Goal: Check status: Check status

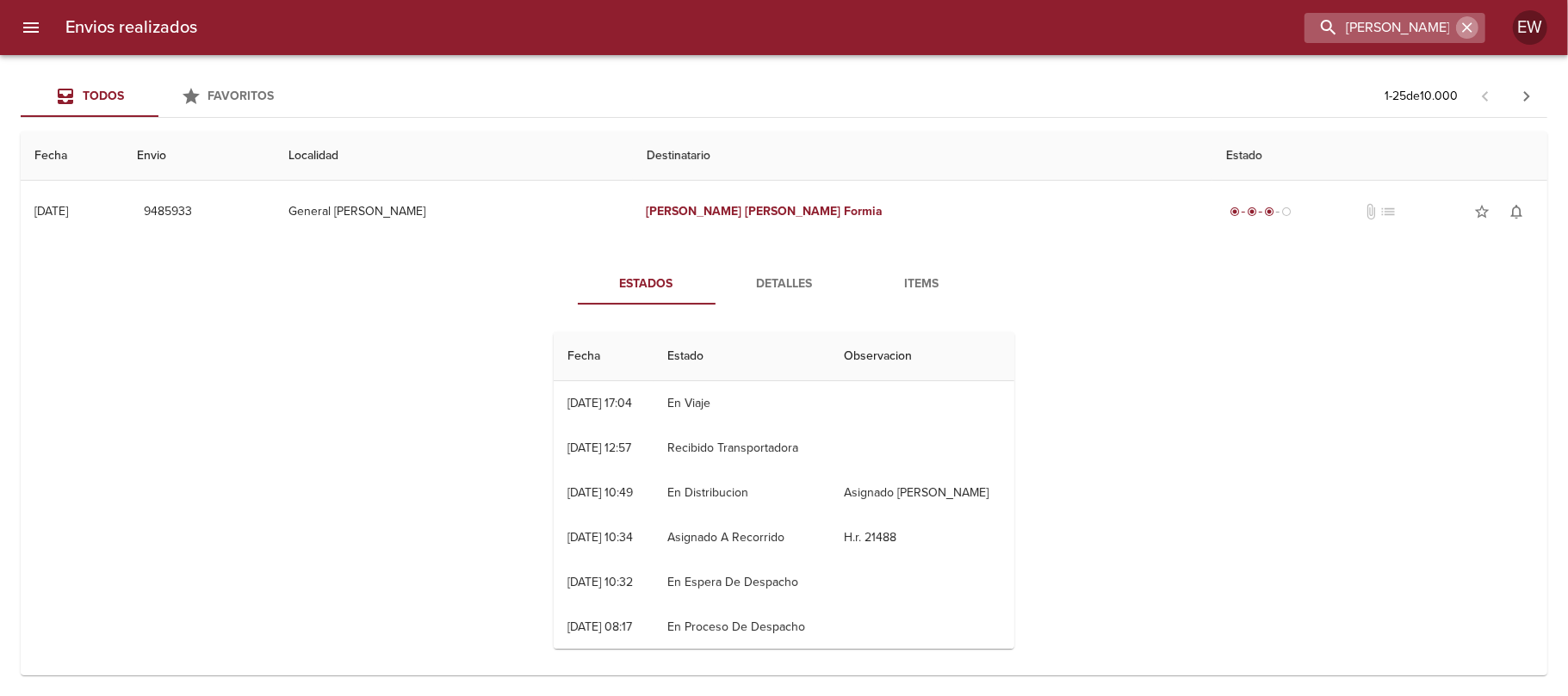
click at [1464, 25] on icon "button" at bounding box center [1467, 27] width 17 height 17
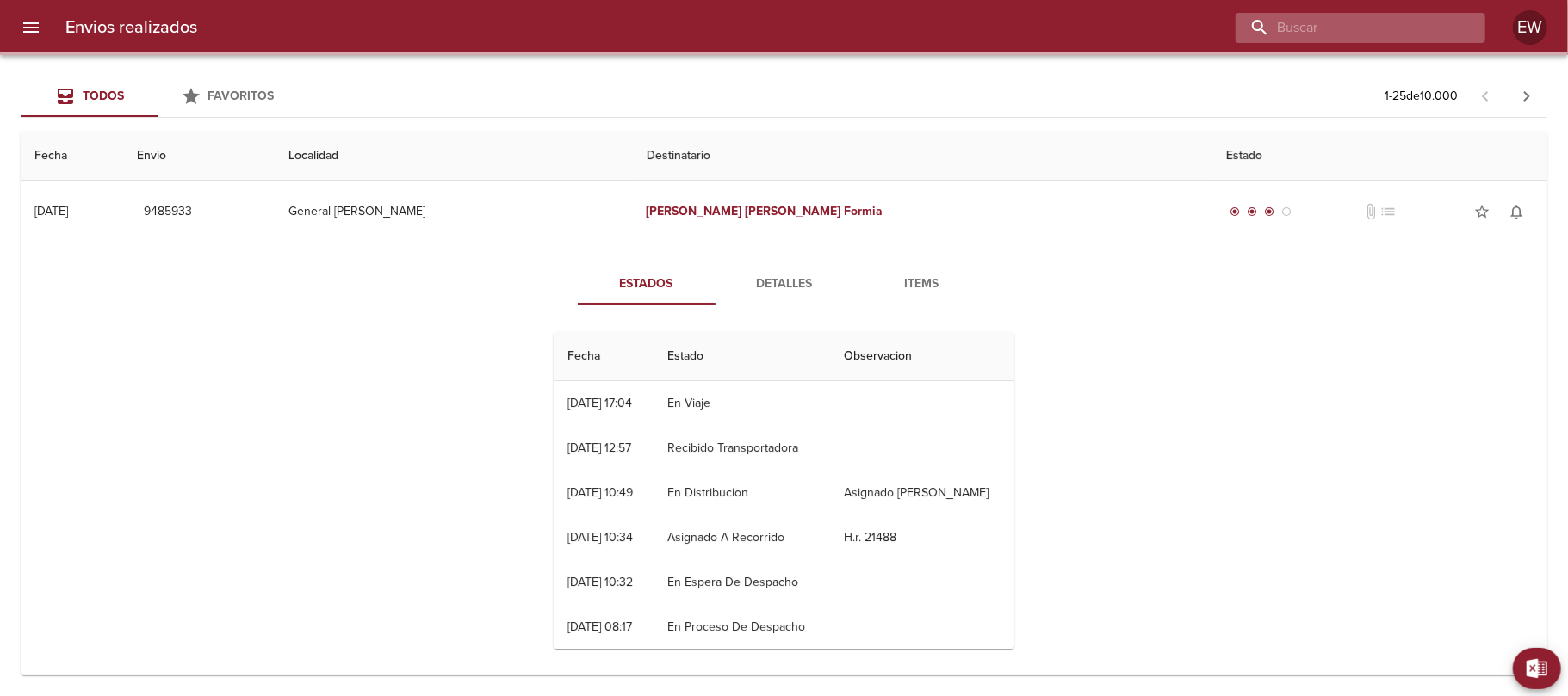
click at [1423, 24] on input "buscar" at bounding box center [1346, 28] width 220 height 30
paste input "[PERSON_NAME]"
type input "[PERSON_NAME]"
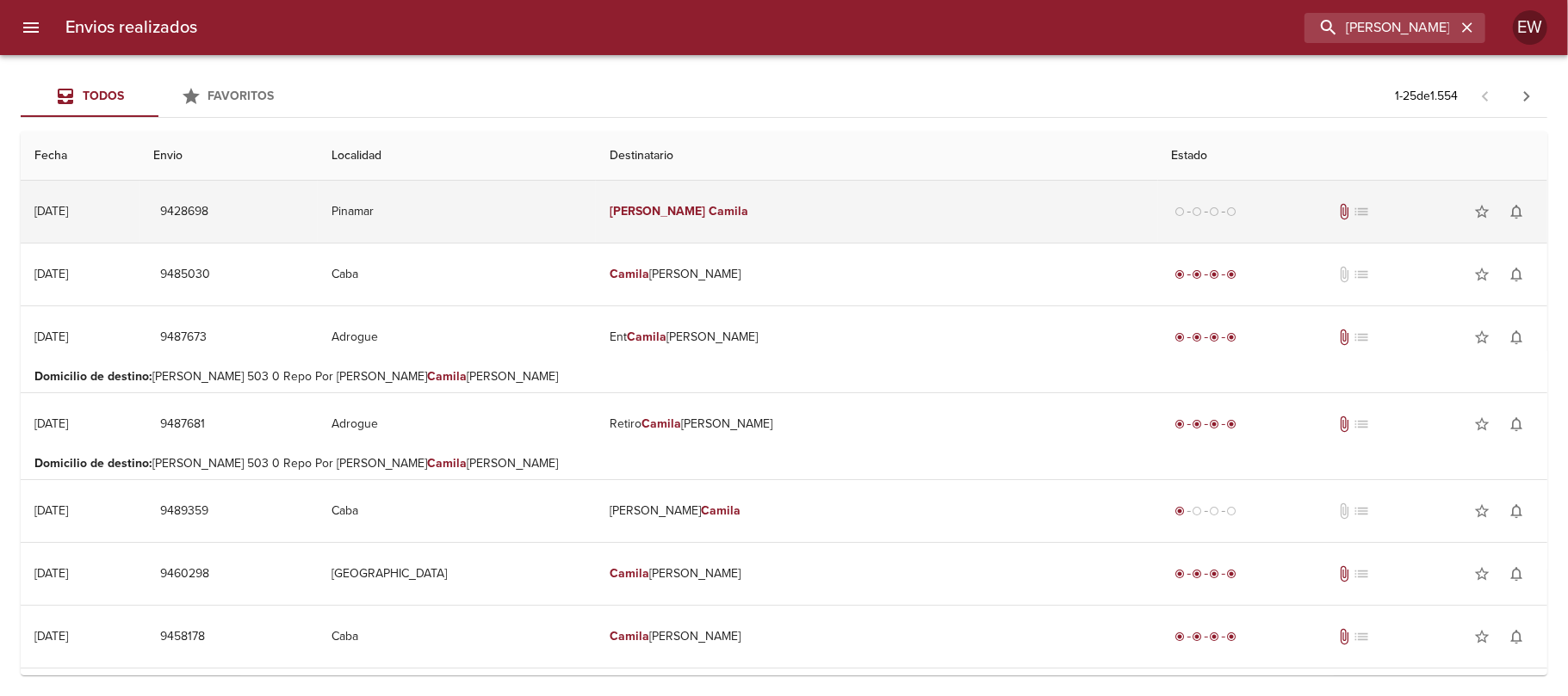
click at [759, 214] on td "[PERSON_NAME]" at bounding box center [876, 212] width 561 height 62
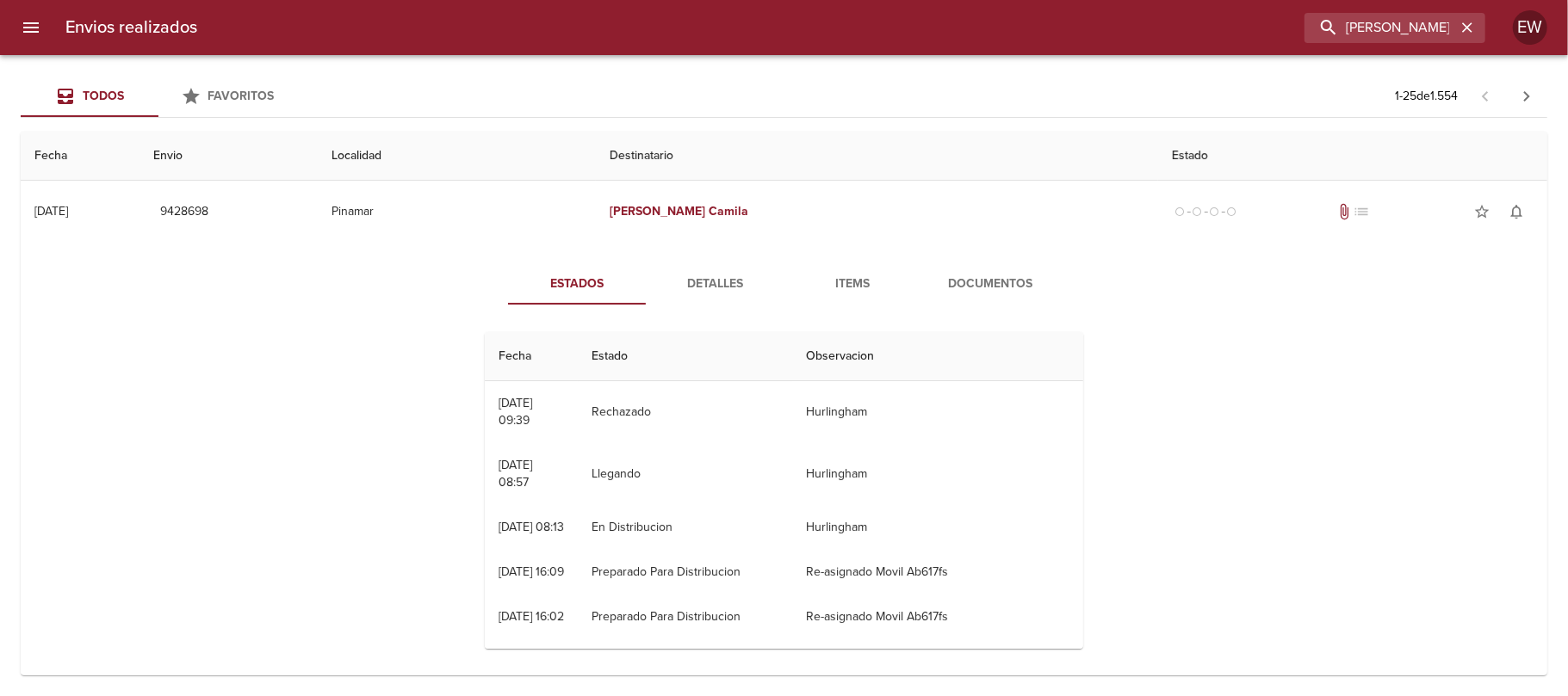
click at [935, 288] on span "Documentos" at bounding box center [990, 284] width 117 height 22
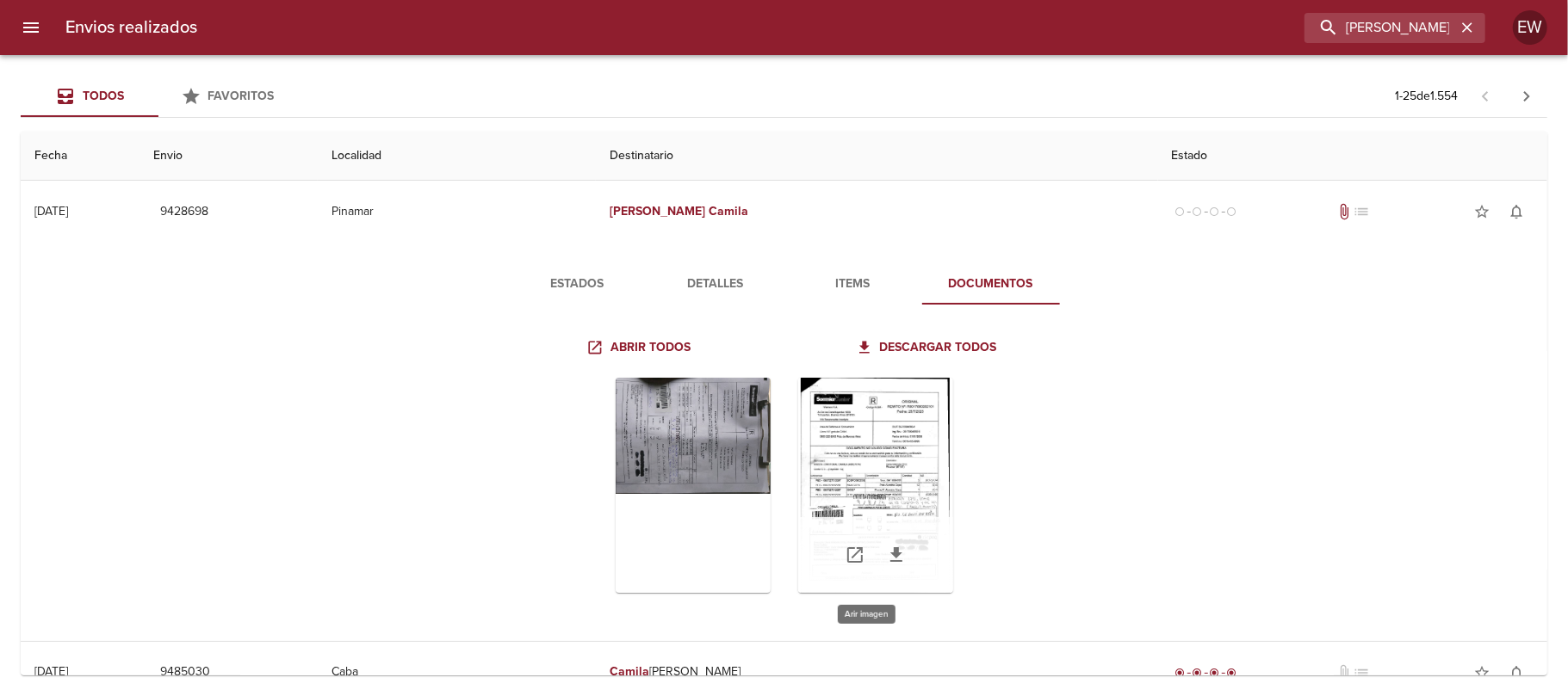
click at [844, 435] on div "Tabla de envíos del cliente" at bounding box center [875, 485] width 155 height 215
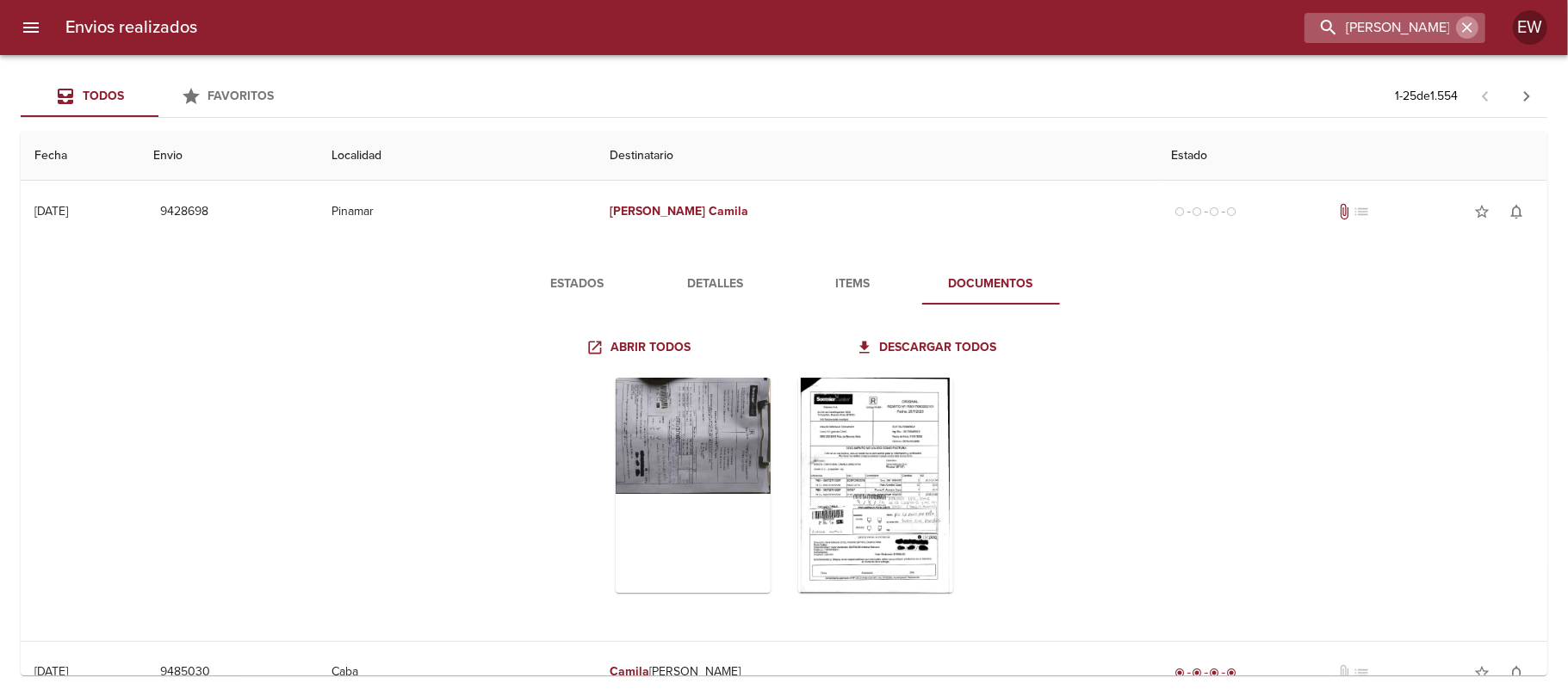
click at [1469, 29] on icon "button" at bounding box center [1467, 27] width 17 height 17
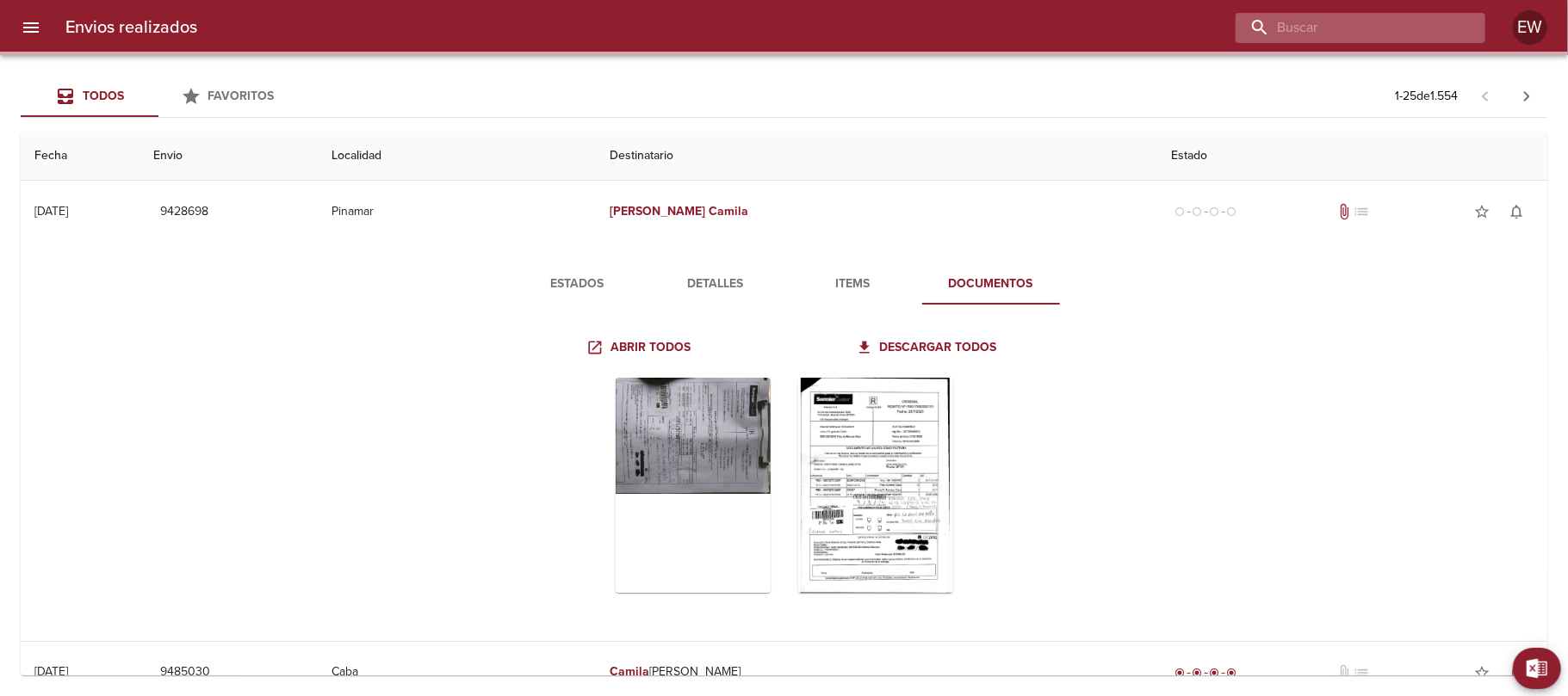
click at [1414, 28] on input "buscar" at bounding box center [1346, 28] width 220 height 30
paste input "[PERSON_NAME]"
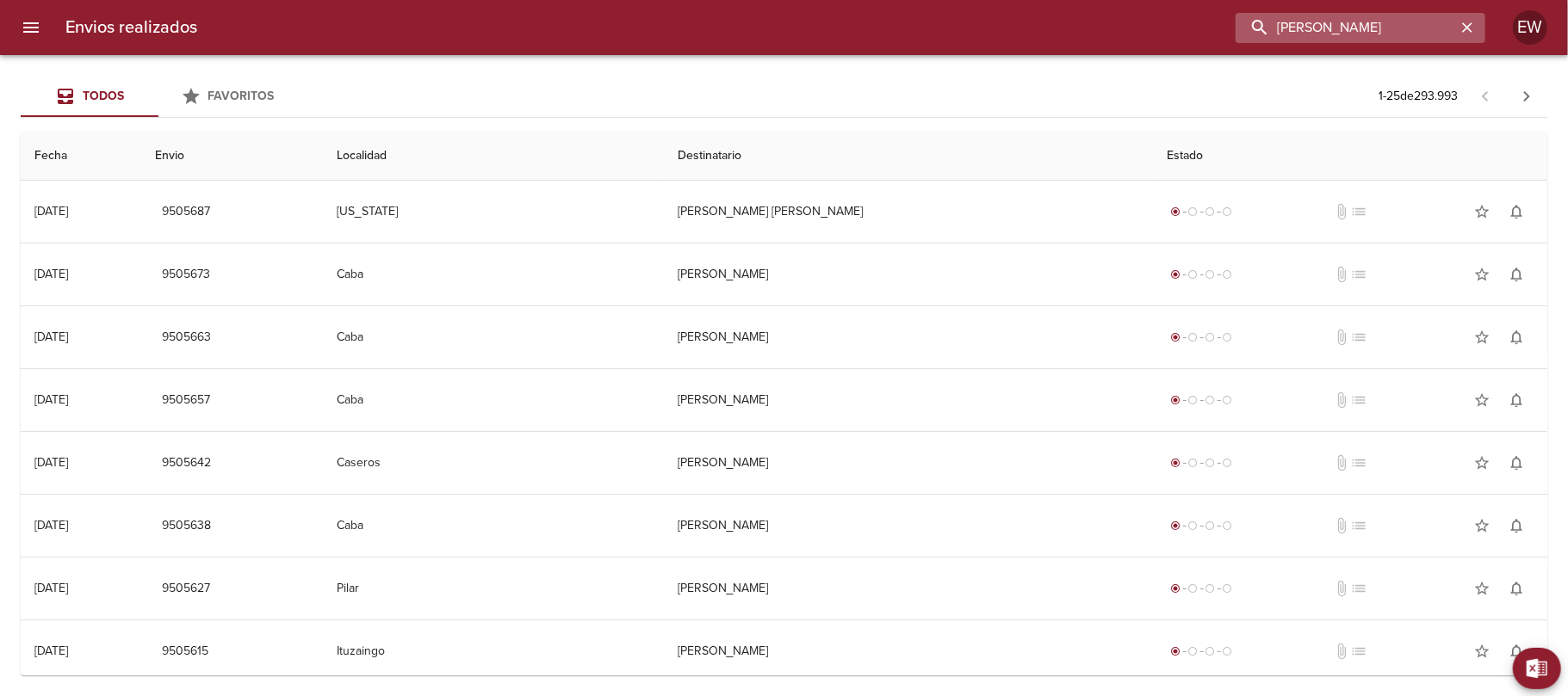
type input "[PERSON_NAME]"
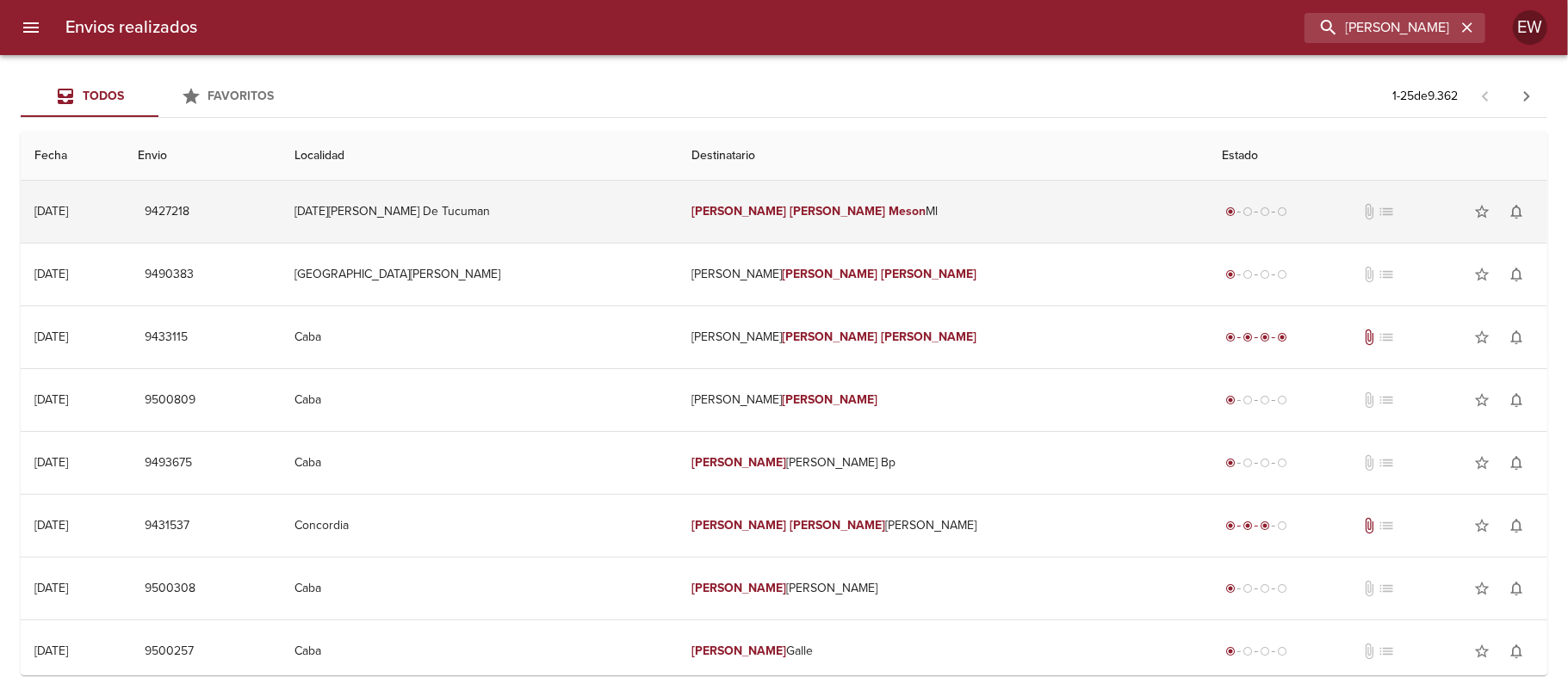
click at [924, 207] on td "[PERSON_NAME] Meson [PERSON_NAME]" at bounding box center [943, 212] width 531 height 62
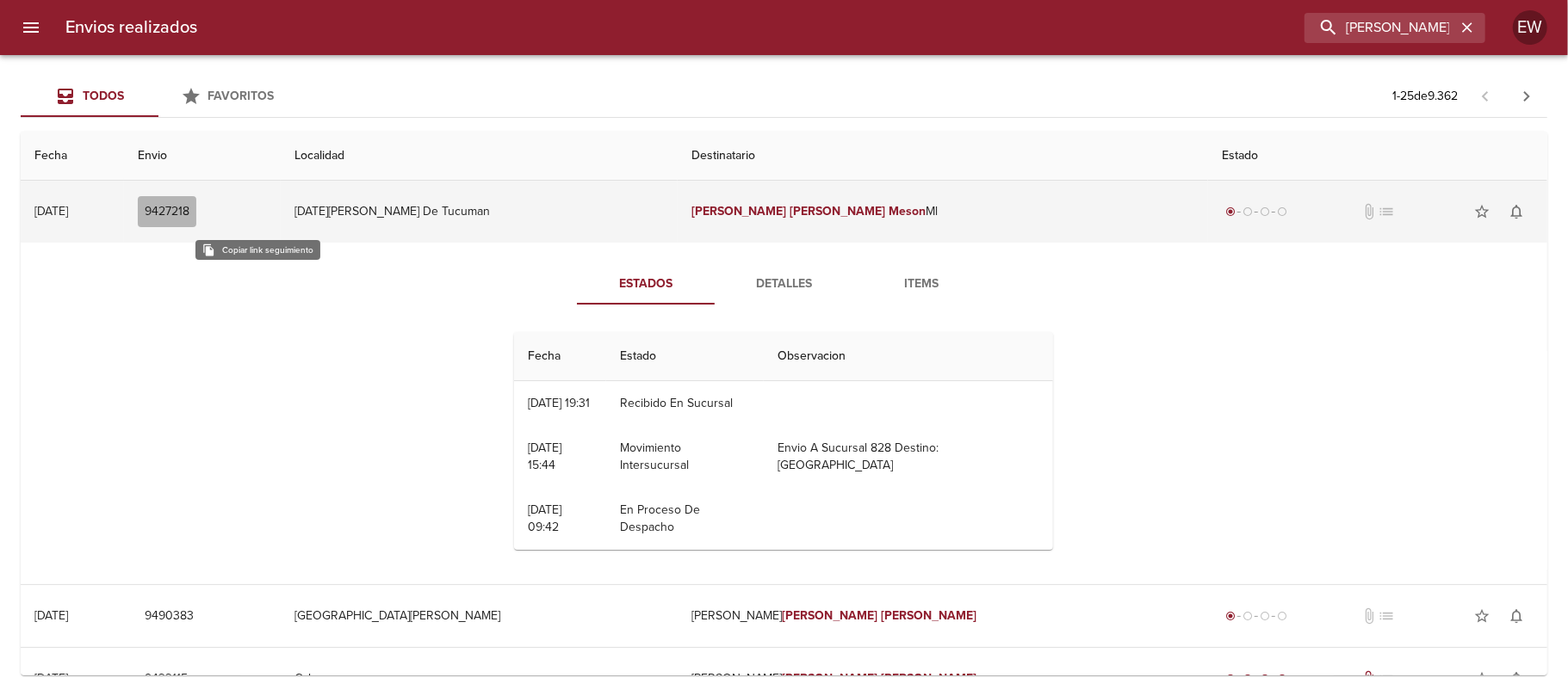
click at [189, 207] on span "9427218" at bounding box center [168, 212] width 45 height 22
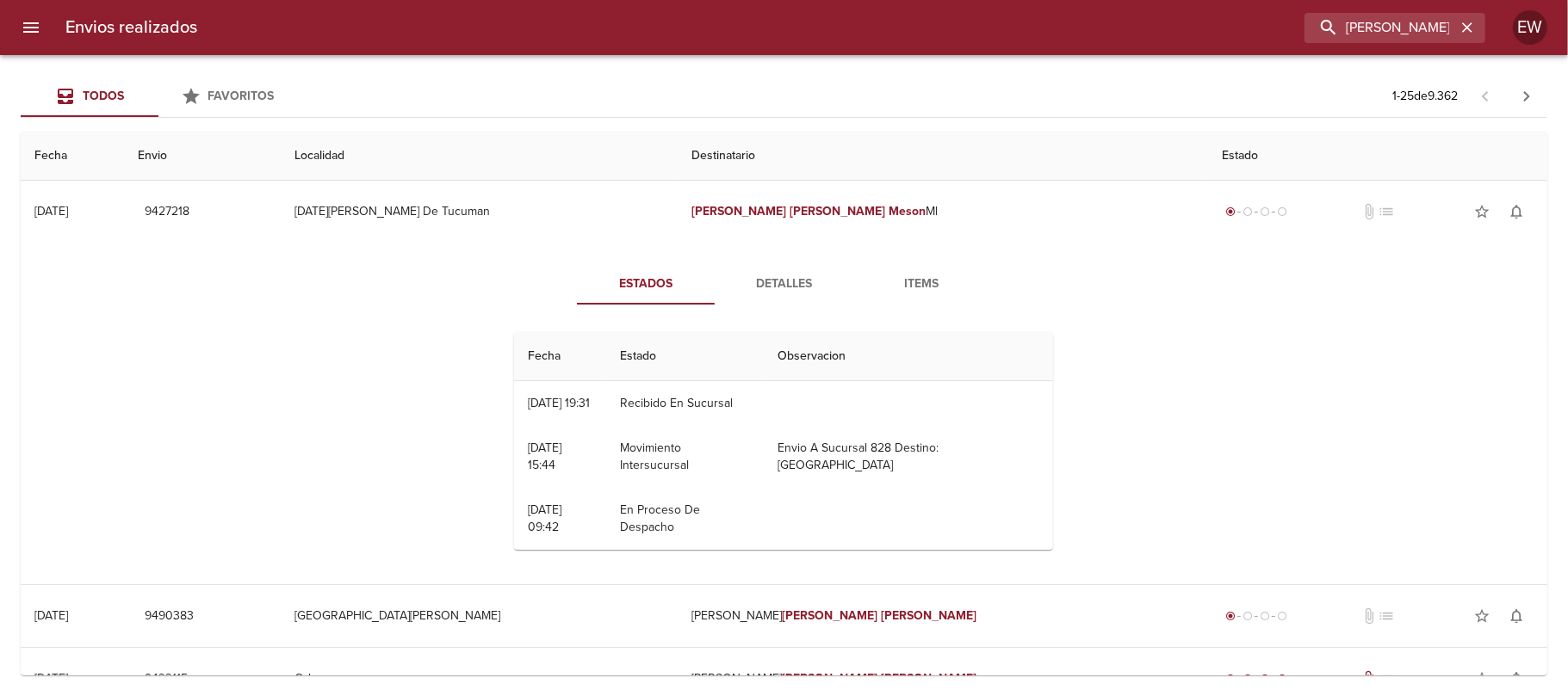
click at [791, 276] on span "Detalles" at bounding box center [783, 284] width 117 height 22
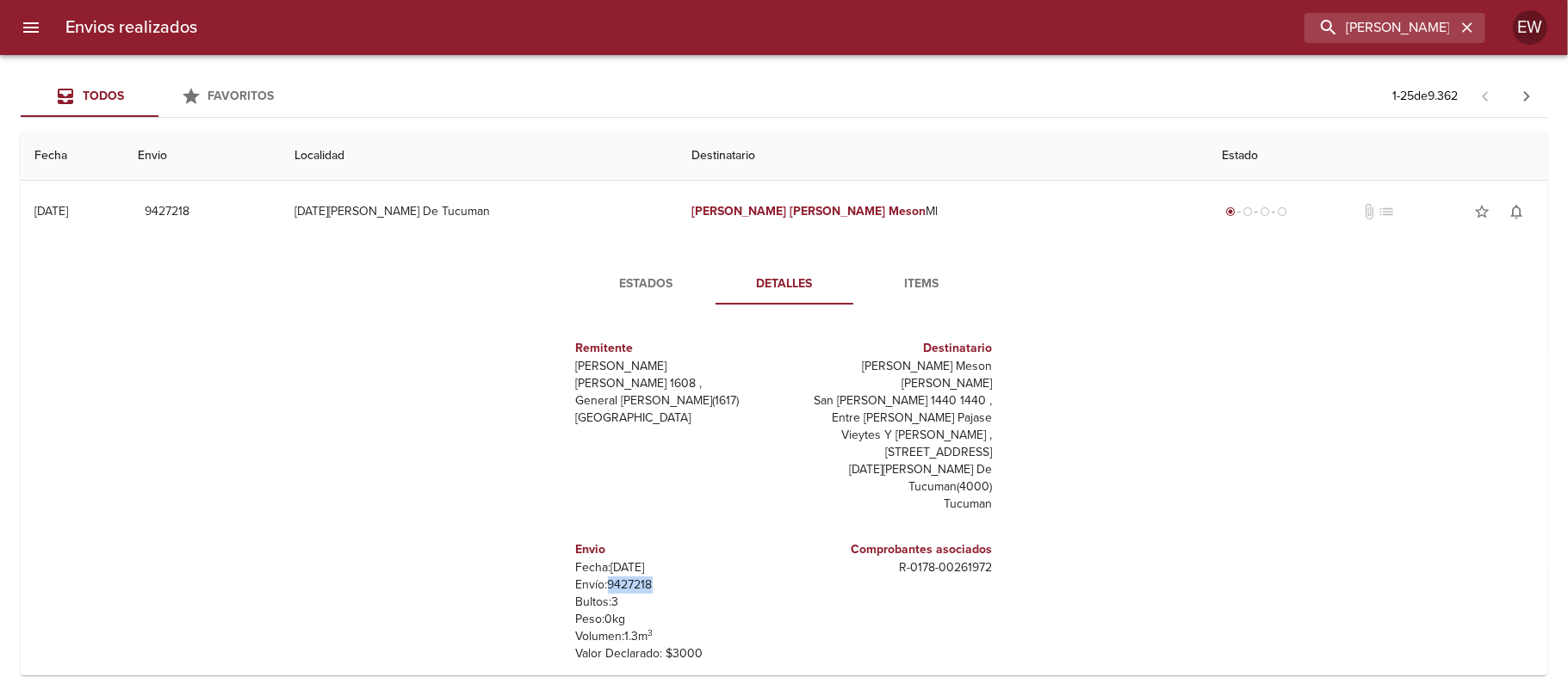
drag, startPoint x: 637, startPoint y: 535, endPoint x: 594, endPoint y: 530, distance: 43.3
click at [594, 577] on p "Envío: 9427218" at bounding box center [677, 585] width 201 height 17
copy p "9427218"
click at [1467, 32] on icon "button" at bounding box center [1467, 27] width 17 height 17
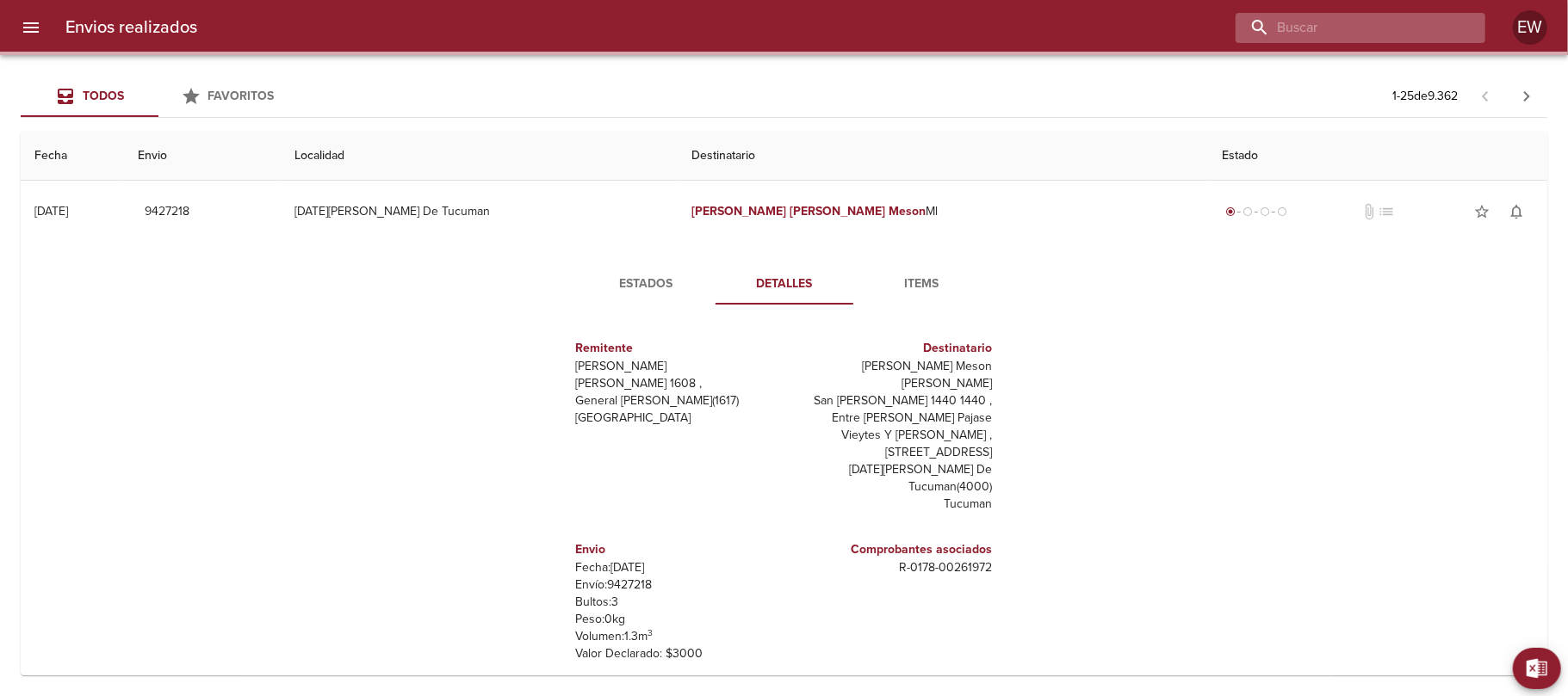
click at [1407, 27] on input "buscar" at bounding box center [1346, 28] width 220 height 30
paste input "[PERSON_NAME] ML"
type input "[PERSON_NAME] ML"
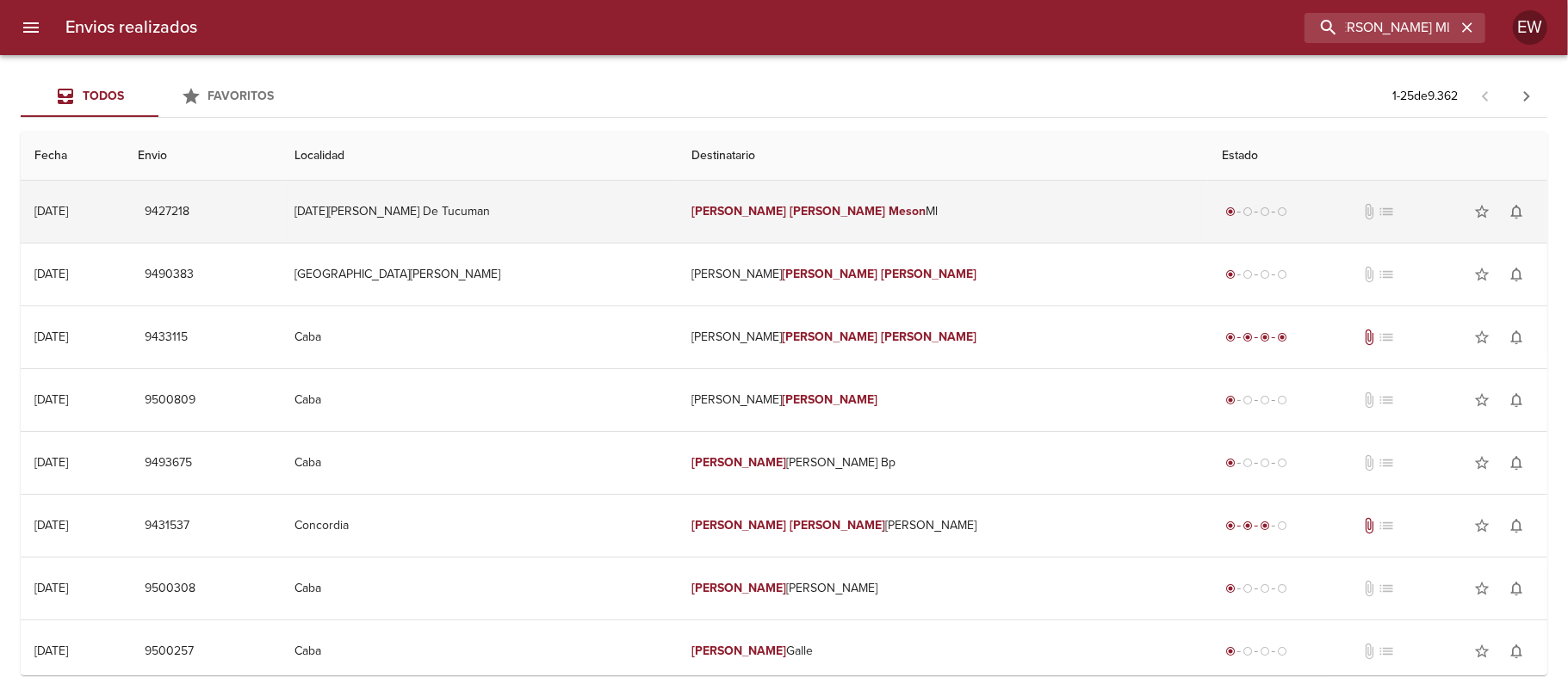
click at [982, 203] on td "[PERSON_NAME] Meson [PERSON_NAME]" at bounding box center [943, 212] width 531 height 62
